Goal: Navigation & Orientation: Go to known website

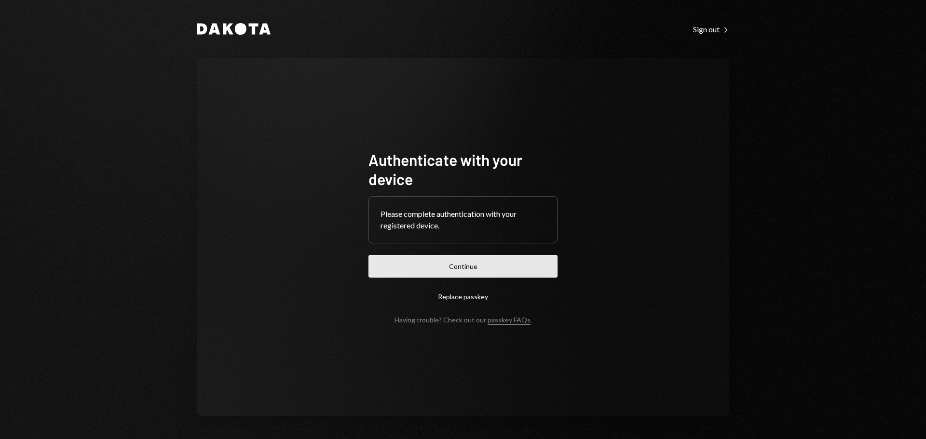
click at [506, 272] on button "Continue" at bounding box center [463, 266] width 189 height 23
